Goal: Transaction & Acquisition: Purchase product/service

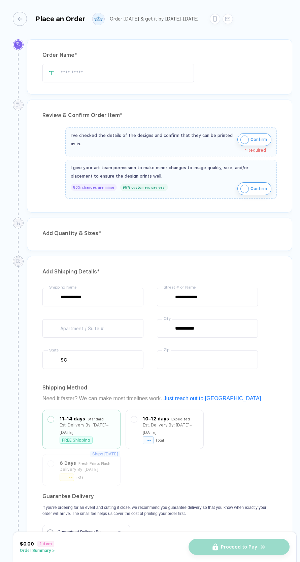
type input "*****"
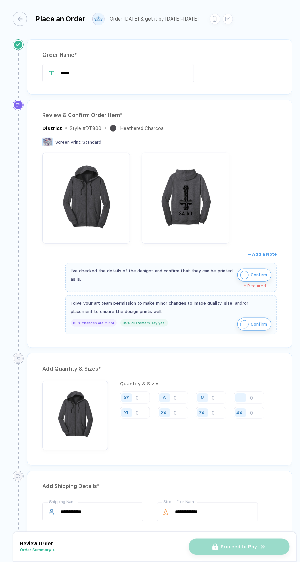
click at [246, 273] on img "button" at bounding box center [244, 275] width 8 height 8
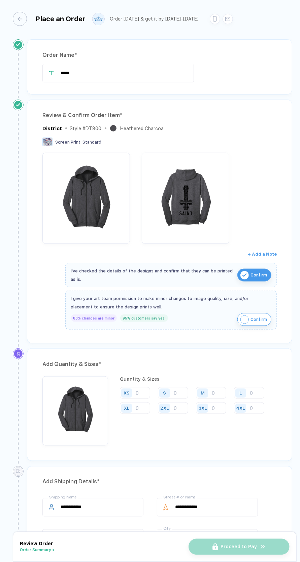
click at [245, 316] on img "button" at bounding box center [244, 320] width 8 height 8
click at [215, 389] on input "number" at bounding box center [211, 393] width 30 height 12
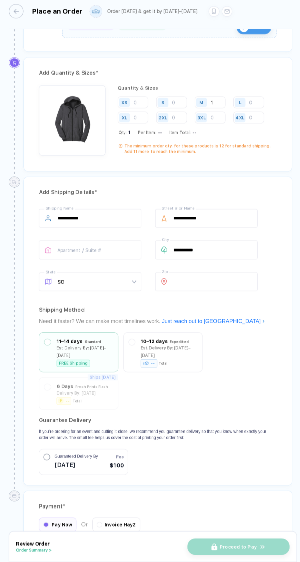
scroll to position [40, 0]
type input "1"
click at [124, 523] on span "Invoice HayZ" at bounding box center [122, 525] width 31 height 5
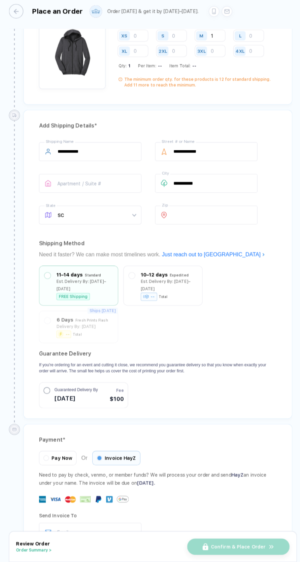
scroll to position [351, 0]
click at [121, 523] on input "email" at bounding box center [92, 532] width 101 height 19
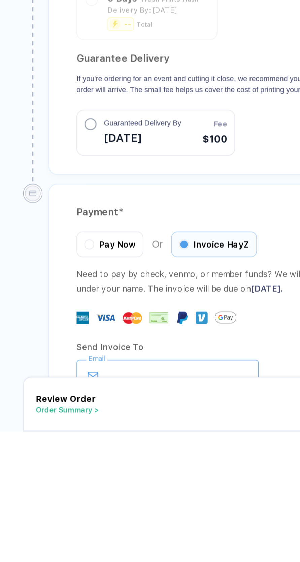
scroll to position [40, 0]
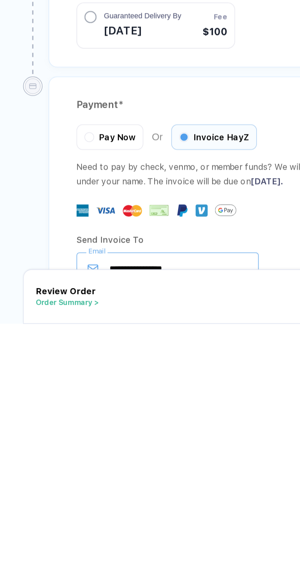
type input "**********"
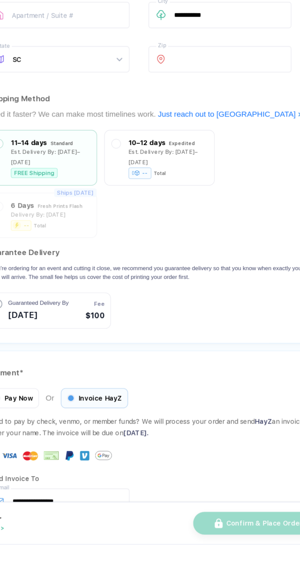
scroll to position [0, 0]
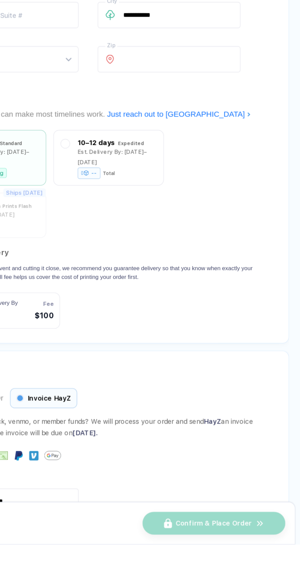
click at [260, 555] on div "Confirm & Place Order" at bounding box center [239, 547] width 101 height 16
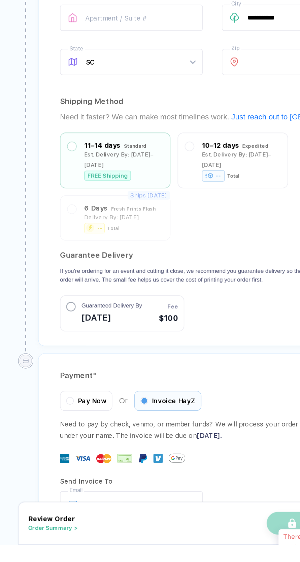
scroll to position [351, 0]
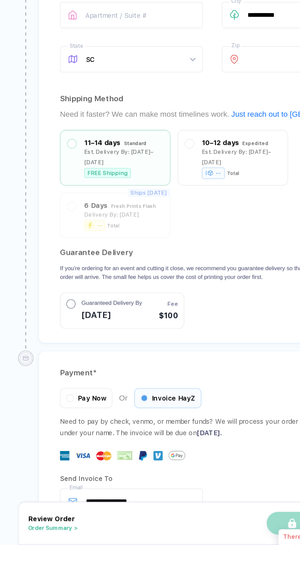
click at [42, 553] on button "Order Summary >" at bounding box center [37, 550] width 35 height 5
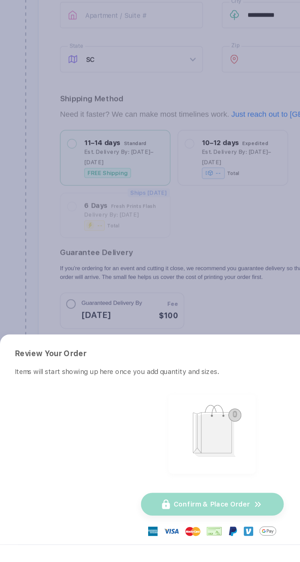
click at [164, 542] on div "Confirm & Place Order" at bounding box center [150, 534] width 101 height 16
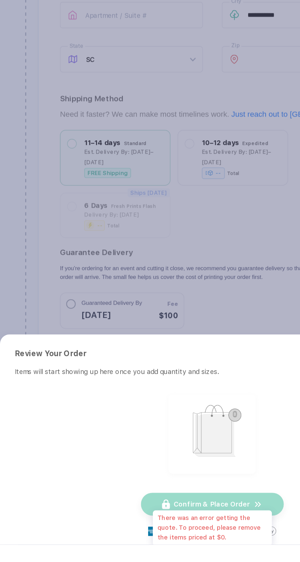
click at [183, 449] on button "button" at bounding box center [150, 281] width 300 height 562
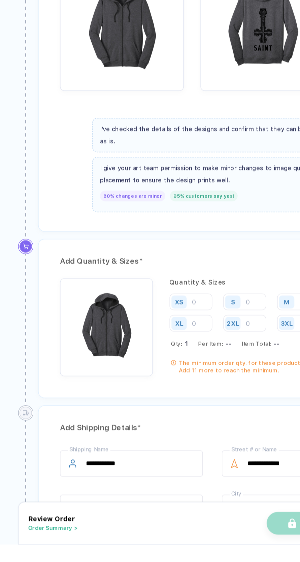
scroll to position [0, 0]
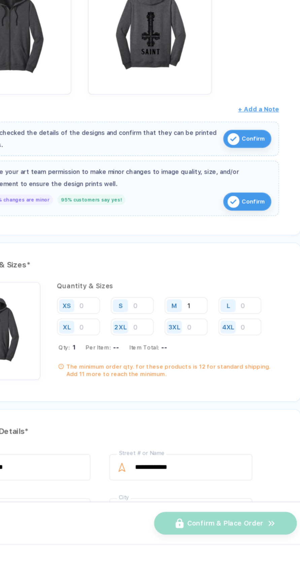
click at [225, 387] on input "1" at bounding box center [211, 393] width 30 height 12
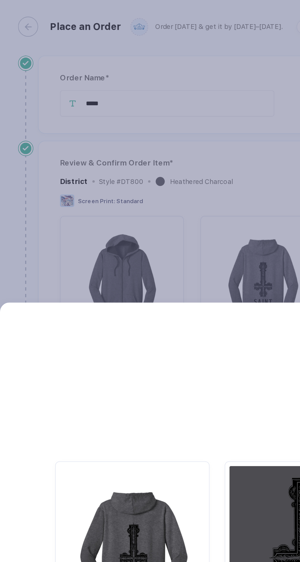
click at [172, 124] on button "button" at bounding box center [150, 281] width 300 height 562
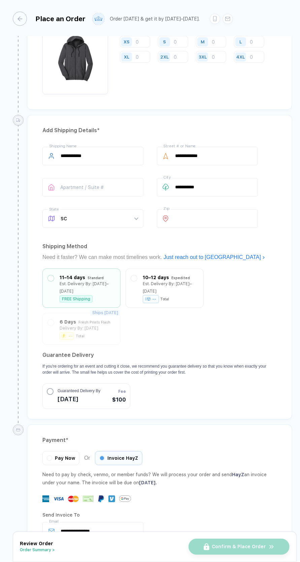
click at [45, 553] on button "Order Summary >" at bounding box center [37, 550] width 35 height 5
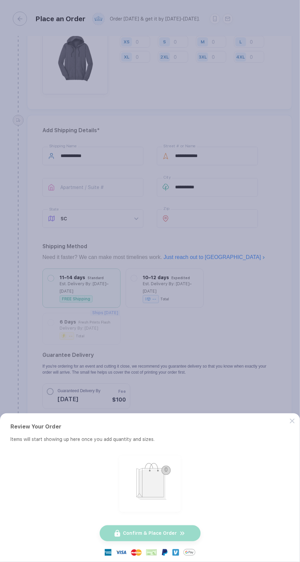
click at [236, 411] on button "button" at bounding box center [150, 281] width 300 height 562
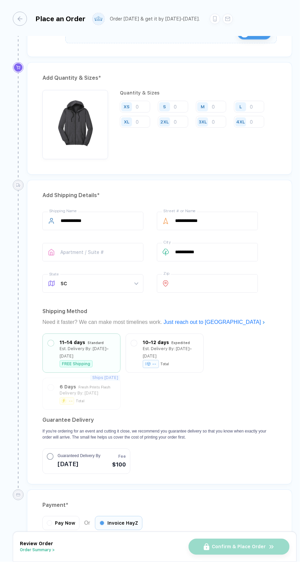
scroll to position [283, 0]
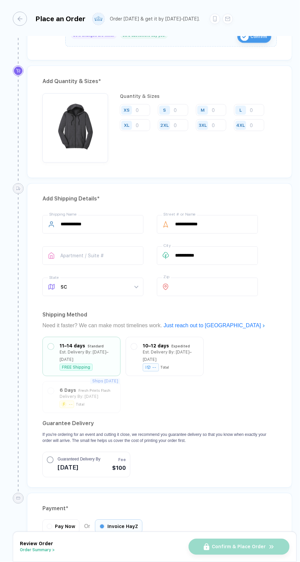
click at [213, 106] on input "number" at bounding box center [211, 110] width 30 height 12
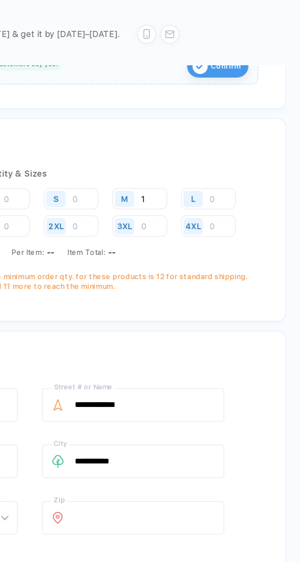
type input "1"
click at [259, 108] on input "number" at bounding box center [249, 110] width 30 height 12
type input "0"
click at [252, 123] on input "number" at bounding box center [249, 125] width 30 height 12
type input "0"
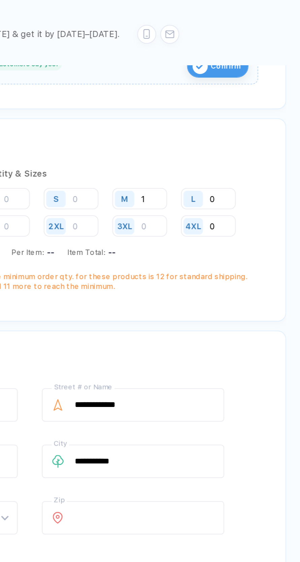
click at [218, 123] on input "number" at bounding box center [211, 125] width 30 height 12
type input "0"
click at [181, 123] on input "number" at bounding box center [173, 125] width 30 height 12
type input "0"
click at [180, 105] on input "number" at bounding box center [173, 110] width 30 height 12
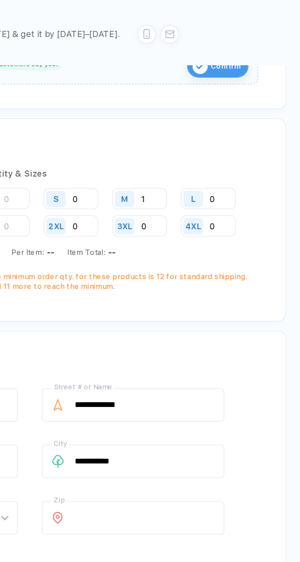
type input "0"
click at [141, 120] on input "number" at bounding box center [135, 125] width 30 height 12
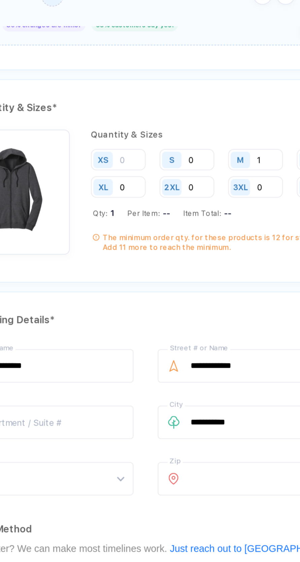
type input "0"
click at [139, 108] on input "number" at bounding box center [135, 110] width 30 height 12
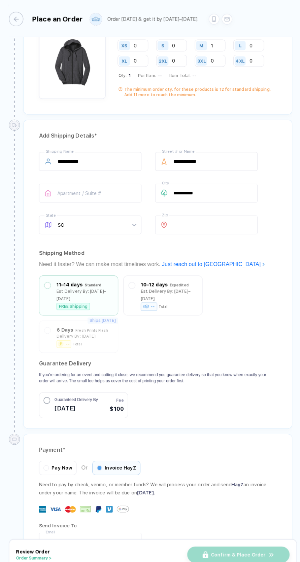
scroll to position [351, 0]
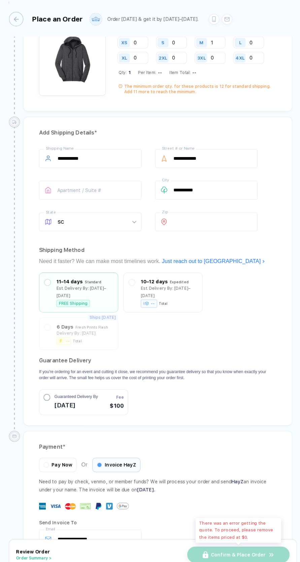
type input "0"
click at [231, 547] on div "Confirm & Place Order" at bounding box center [239, 547] width 101 height 16
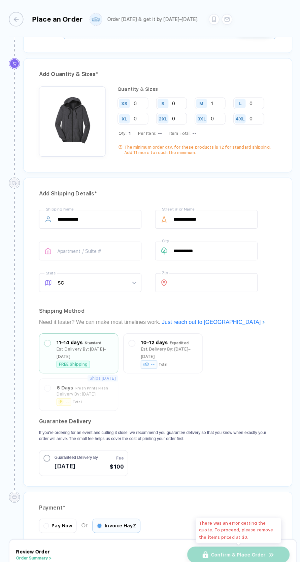
scroll to position [292, 0]
click at [222, 99] on input "1" at bounding box center [211, 102] width 30 height 12
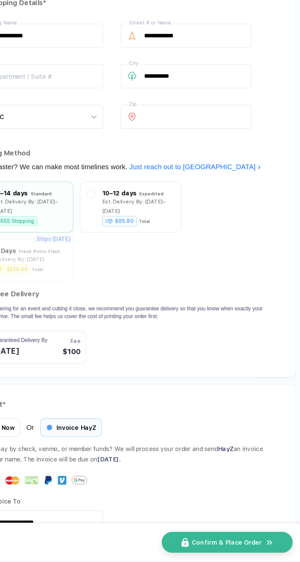
scroll to position [40, 0]
type input "12"
click at [244, 548] on span "Confirm & Place Order" at bounding box center [239, 547] width 54 height 5
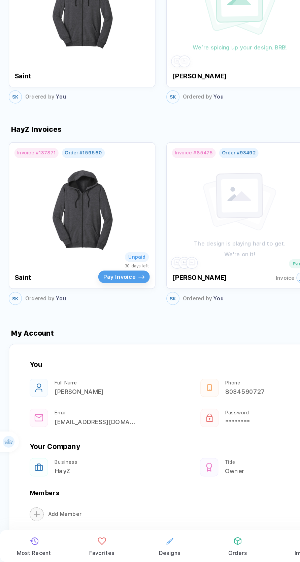
scroll to position [484, 0]
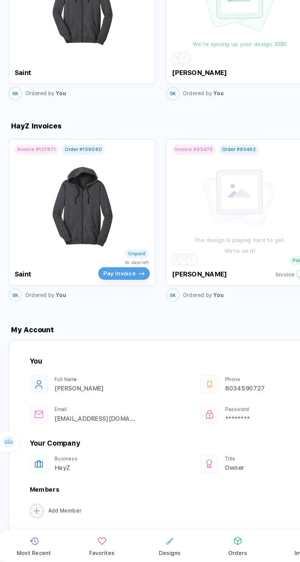
click at [185, 552] on button "Orders" at bounding box center [183, 550] width 46 height 22
click at [180, 555] on span "Orders" at bounding box center [183, 555] width 14 height 5
click at [100, 248] on img at bounding box center [64, 287] width 76 height 79
